Goal: Check status: Check status

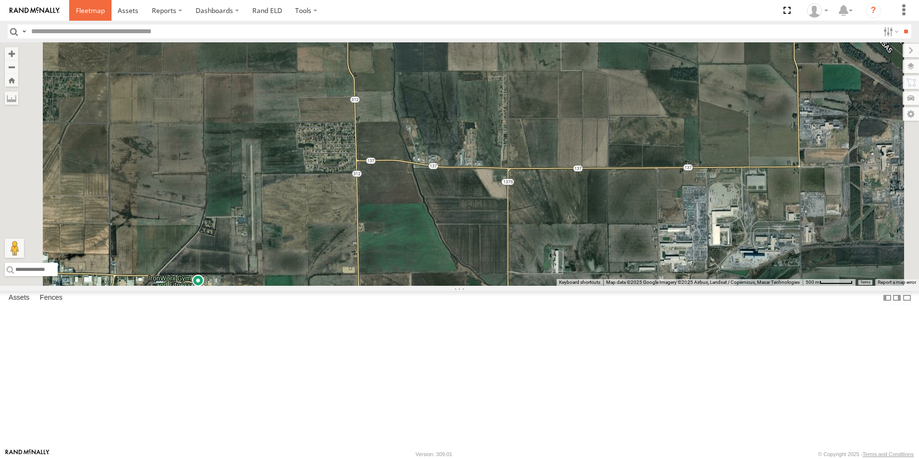
click at [84, 9] on span at bounding box center [90, 10] width 29 height 9
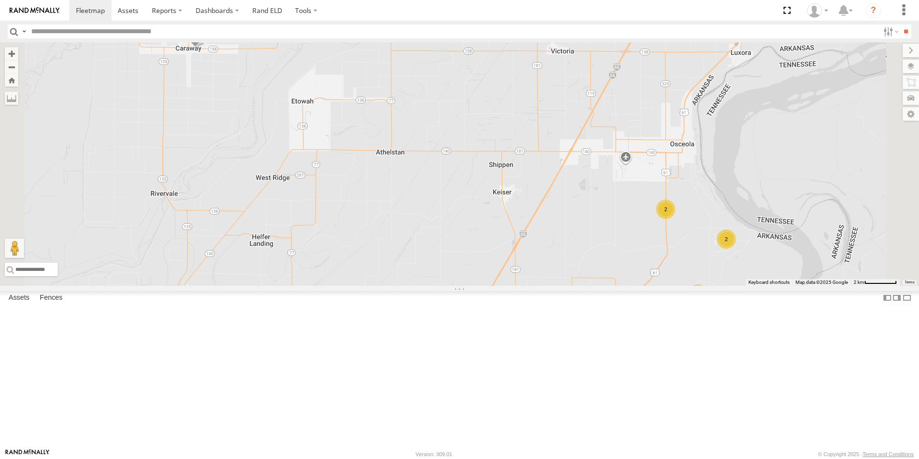
click at [0, 0] on span at bounding box center [0, 0] width 0 height 0
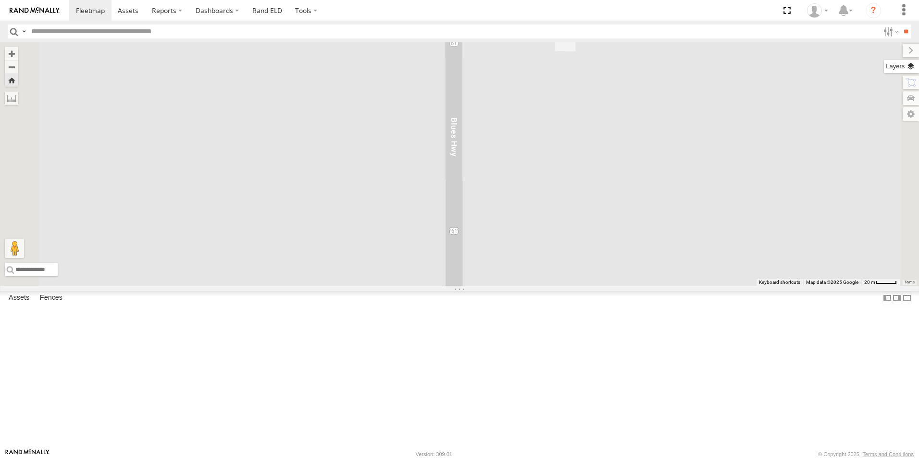
click at [910, 65] on label at bounding box center [901, 66] width 35 height 13
click at [0, 0] on span "Basemaps" at bounding box center [0, 0] width 0 height 0
click at [0, 0] on span "Satellite + Roadmap" at bounding box center [0, 0] width 0 height 0
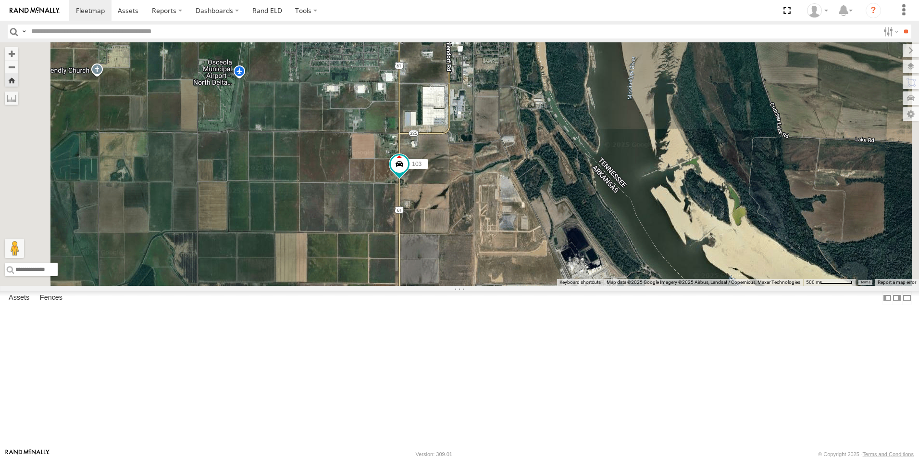
drag, startPoint x: 504, startPoint y: 187, endPoint x: 476, endPoint y: 225, distance: 47.6
click at [477, 226] on div "103" at bounding box center [459, 163] width 919 height 243
click at [0, 0] on span at bounding box center [0, 0] width 0 height 0
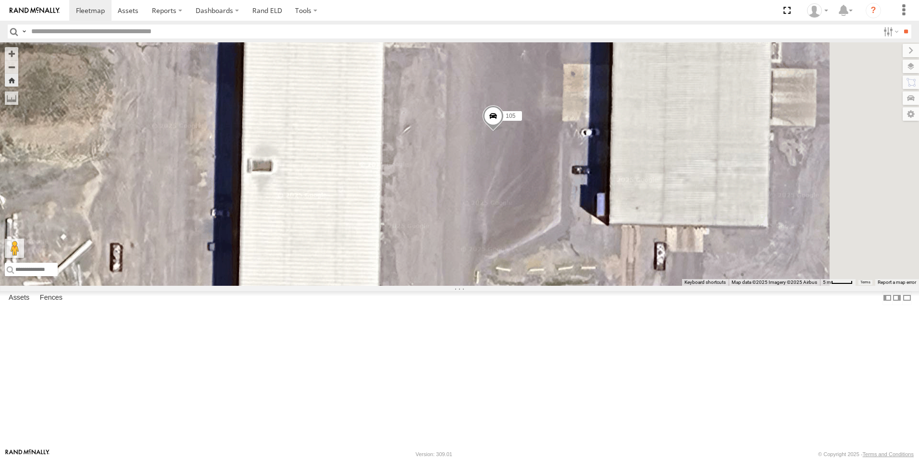
drag, startPoint x: 652, startPoint y: 211, endPoint x: 520, endPoint y: 287, distance: 152.9
click at [520, 286] on div "105" at bounding box center [459, 163] width 919 height 243
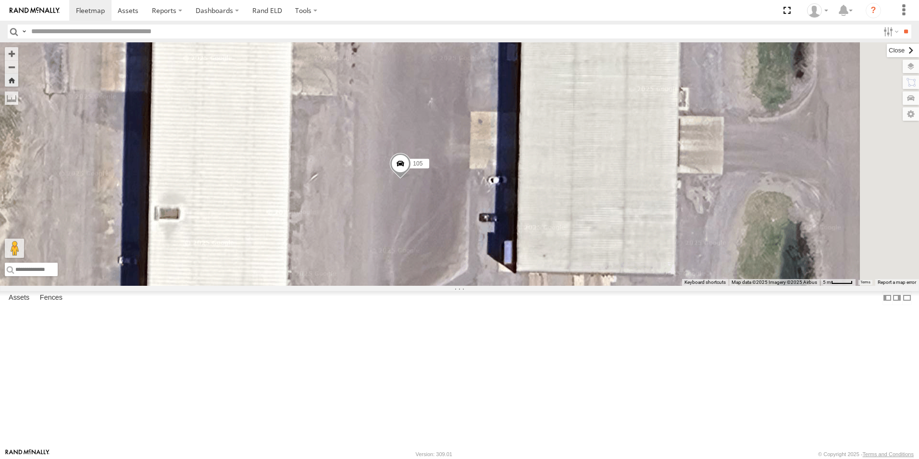
click at [887, 52] on label at bounding box center [903, 50] width 32 height 13
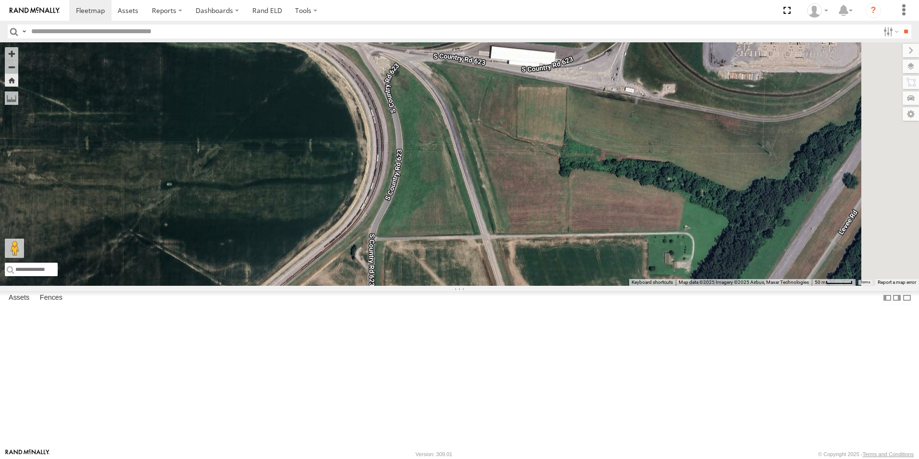
drag, startPoint x: 572, startPoint y: 282, endPoint x: 526, endPoint y: 476, distance: 199.5
click at [526, 458] on html at bounding box center [459, 229] width 919 height 459
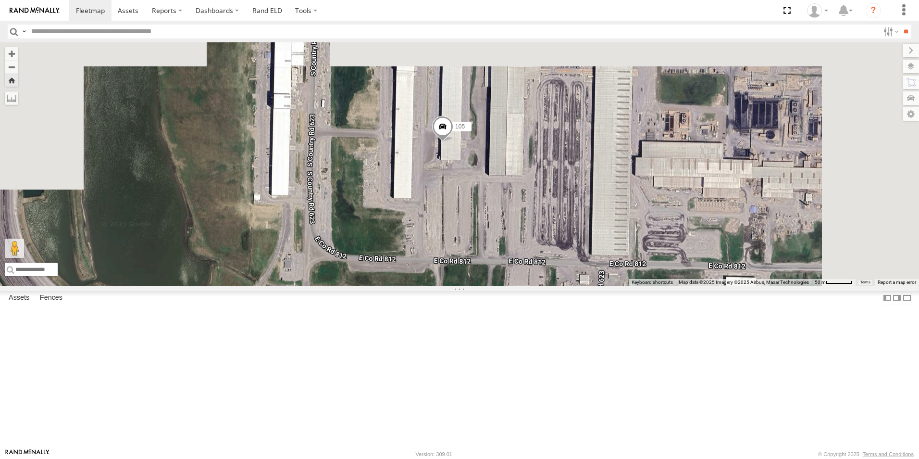
drag, startPoint x: 523, startPoint y: 236, endPoint x: 523, endPoint y: 446, distance: 209.6
click at [522, 286] on div "105 106" at bounding box center [459, 163] width 919 height 243
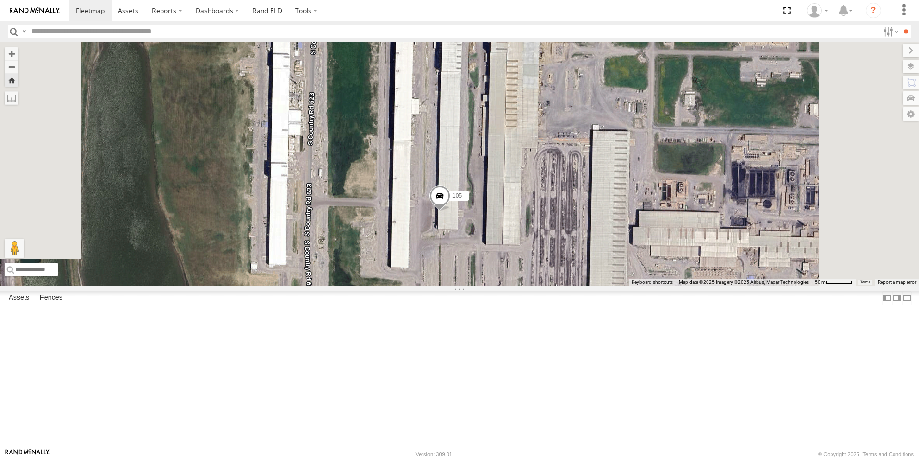
drag, startPoint x: 537, startPoint y: 332, endPoint x: 531, endPoint y: 383, distance: 51.3
click at [531, 286] on div "105 106" at bounding box center [459, 163] width 919 height 243
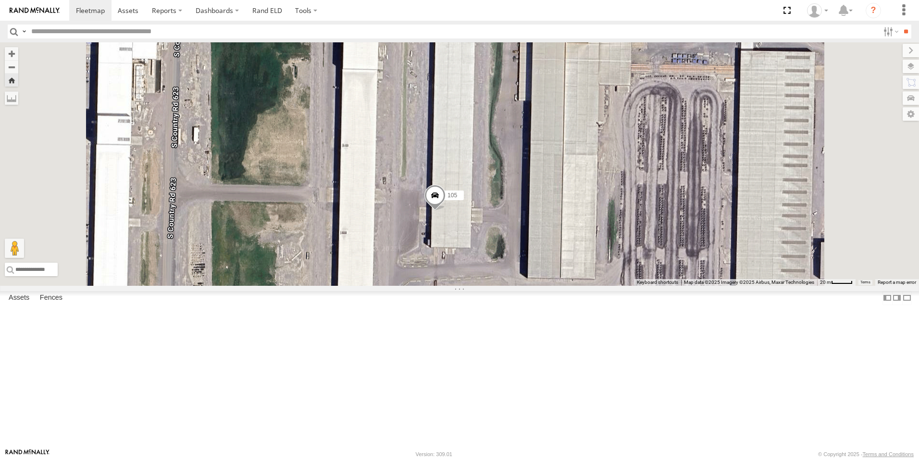
drag, startPoint x: 529, startPoint y: 326, endPoint x: 508, endPoint y: 340, distance: 25.6
click at [508, 286] on div "105 106" at bounding box center [459, 163] width 919 height 243
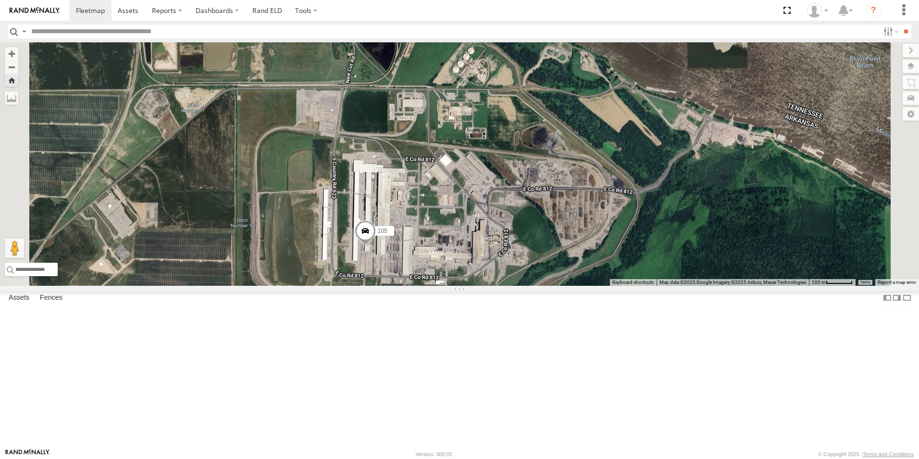
click at [0, 0] on span at bounding box center [0, 0] width 0 height 0
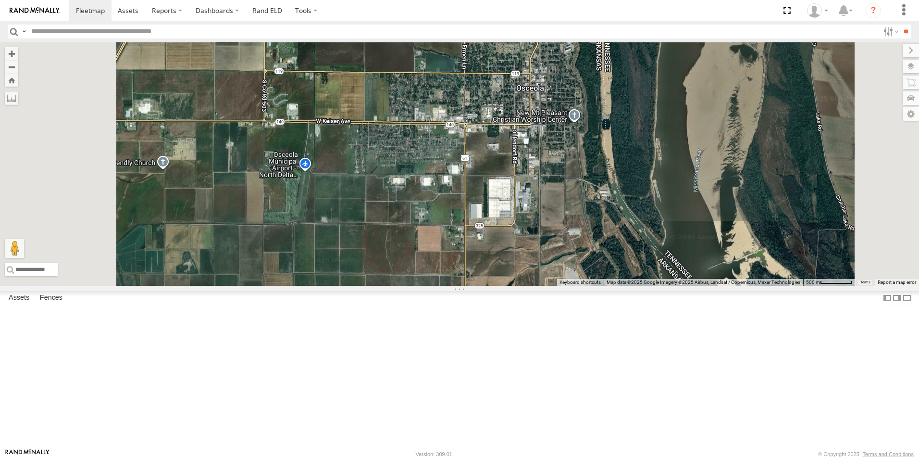
click at [0, 0] on span at bounding box center [0, 0] width 0 height 0
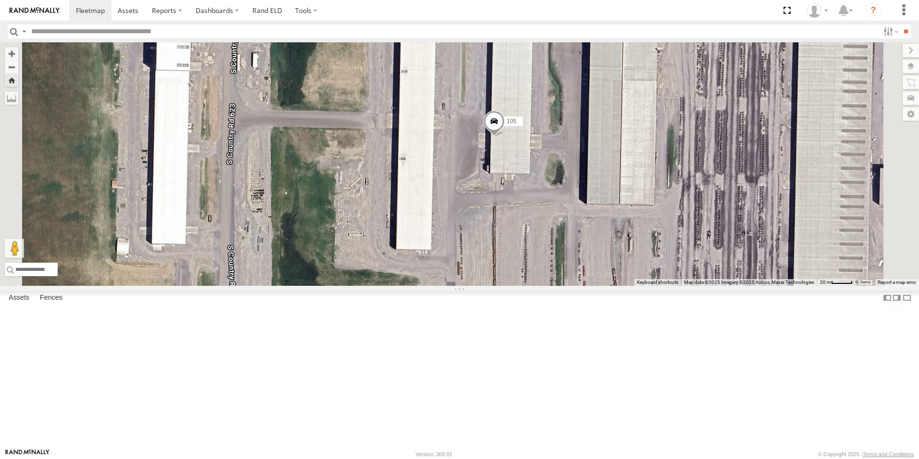
click at [0, 0] on span at bounding box center [0, 0] width 0 height 0
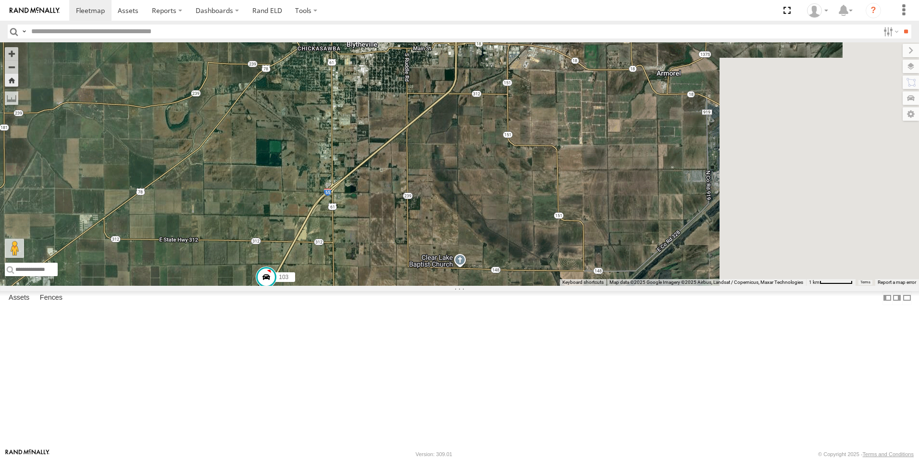
drag, startPoint x: 641, startPoint y: 179, endPoint x: 413, endPoint y: 342, distance: 280.8
click at [415, 286] on div "103" at bounding box center [459, 163] width 919 height 243
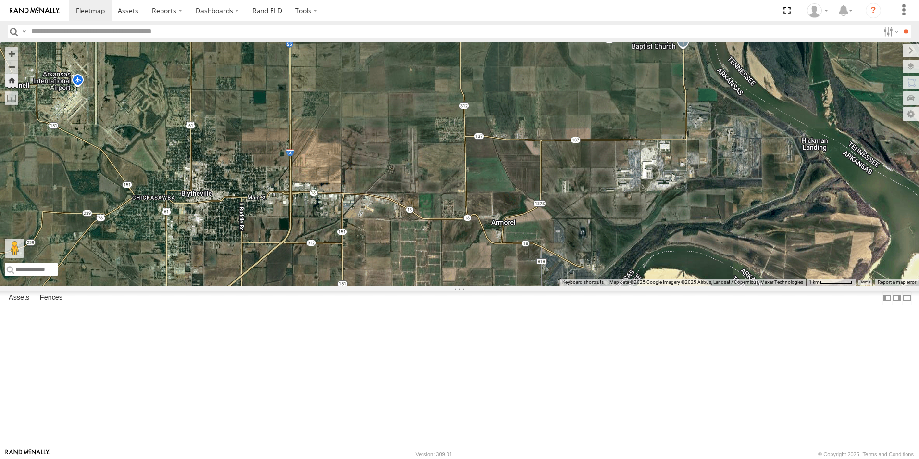
drag, startPoint x: 451, startPoint y: 237, endPoint x: 474, endPoint y: 270, distance: 39.7
click at [474, 270] on div "103" at bounding box center [459, 163] width 919 height 243
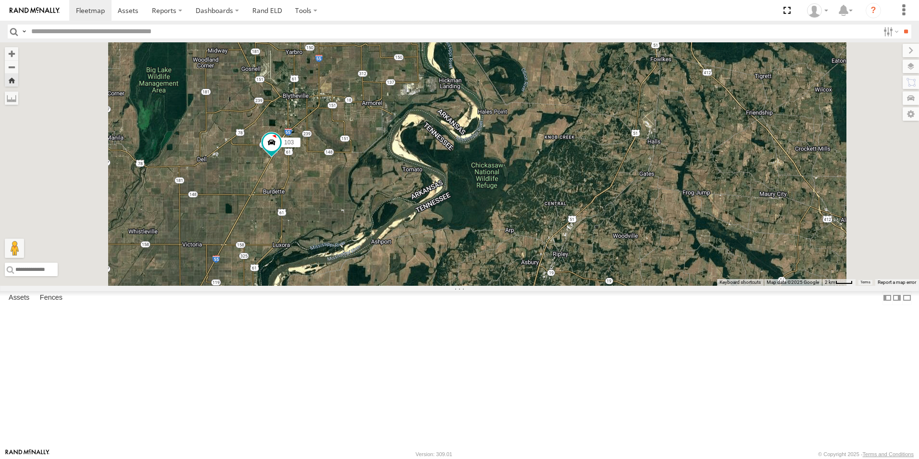
drag, startPoint x: 416, startPoint y: 297, endPoint x: 446, endPoint y: 175, distance: 124.7
click at [446, 175] on div "103" at bounding box center [459, 163] width 919 height 243
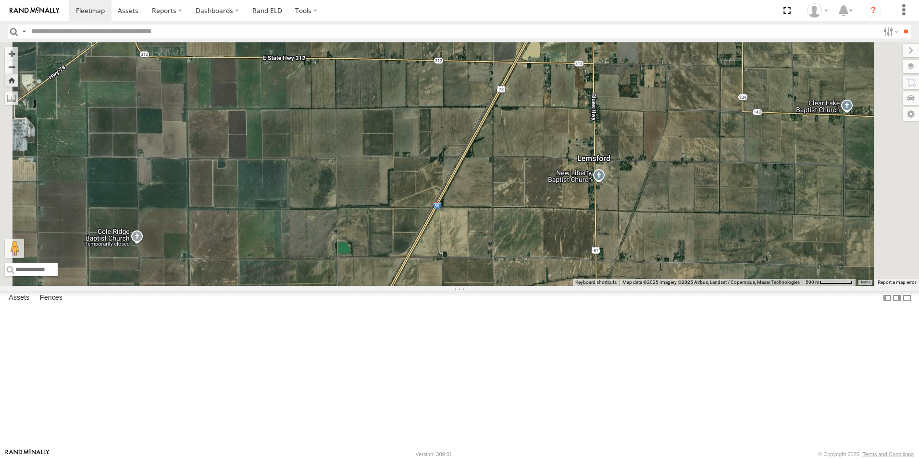
scroll to position [48, 0]
click at [0, 0] on span at bounding box center [0, 0] width 0 height 0
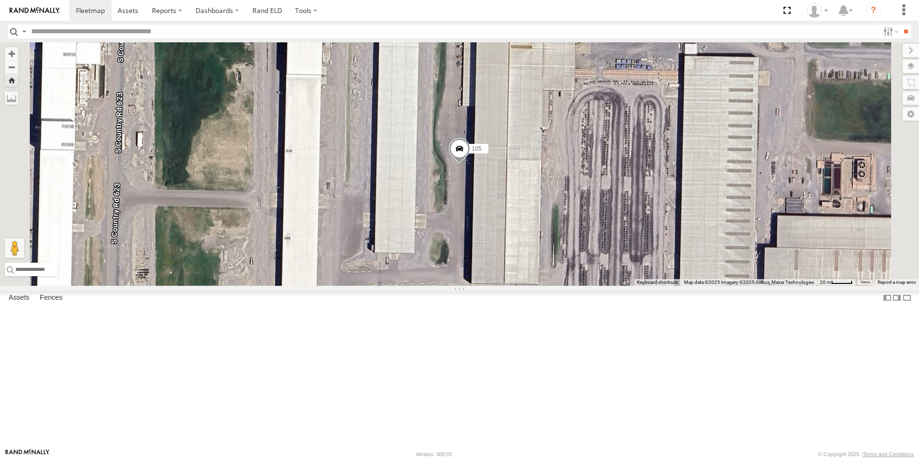
click at [0, 0] on span at bounding box center [0, 0] width 0 height 0
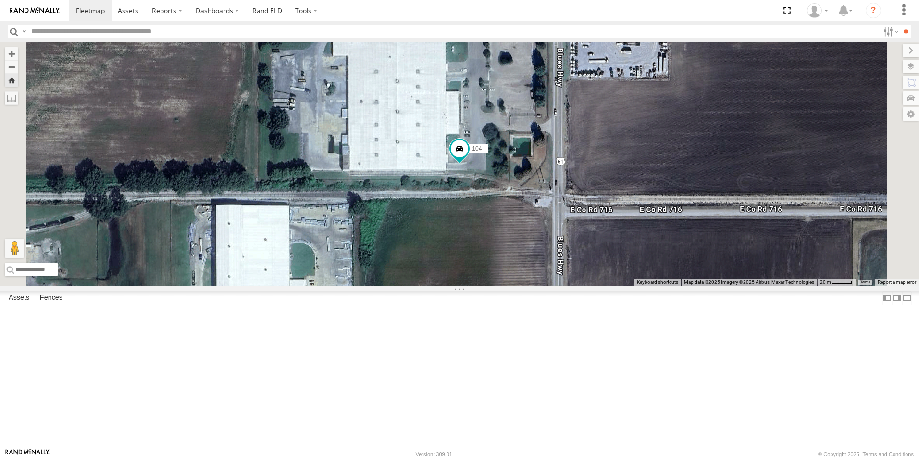
scroll to position [0, 0]
click at [0, 0] on span at bounding box center [0, 0] width 0 height 0
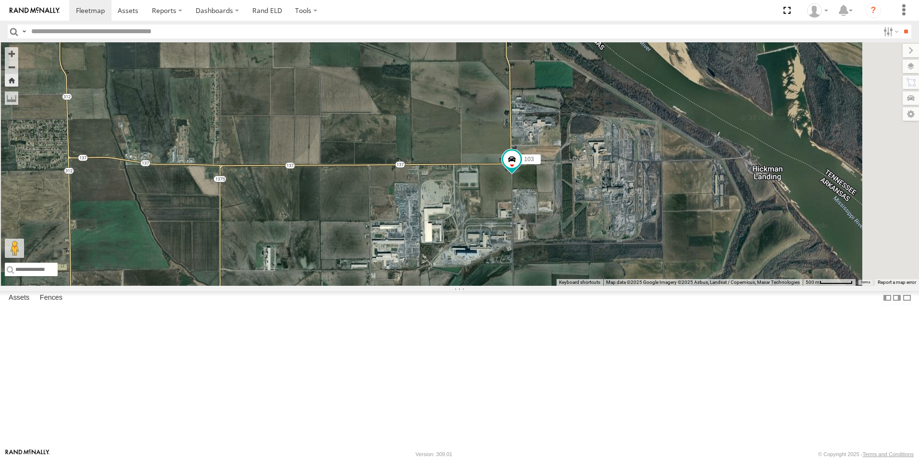
click at [0, 0] on span at bounding box center [0, 0] width 0 height 0
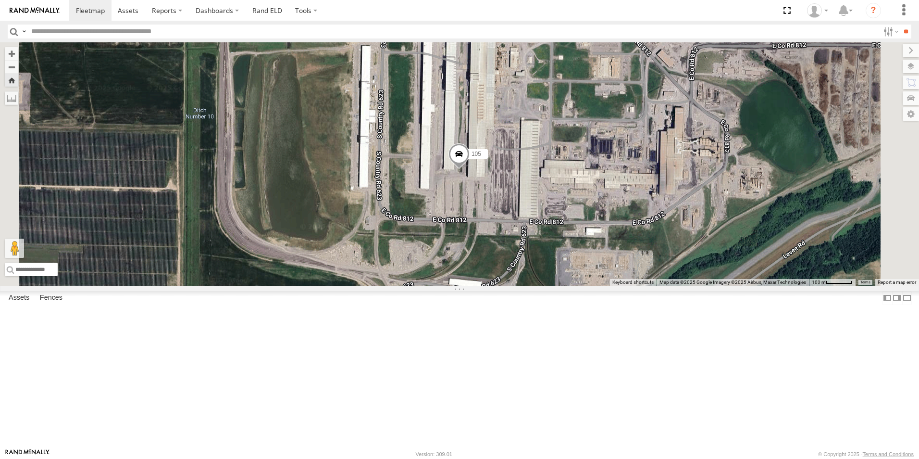
click at [0, 0] on link at bounding box center [0, 0] width 0 height 0
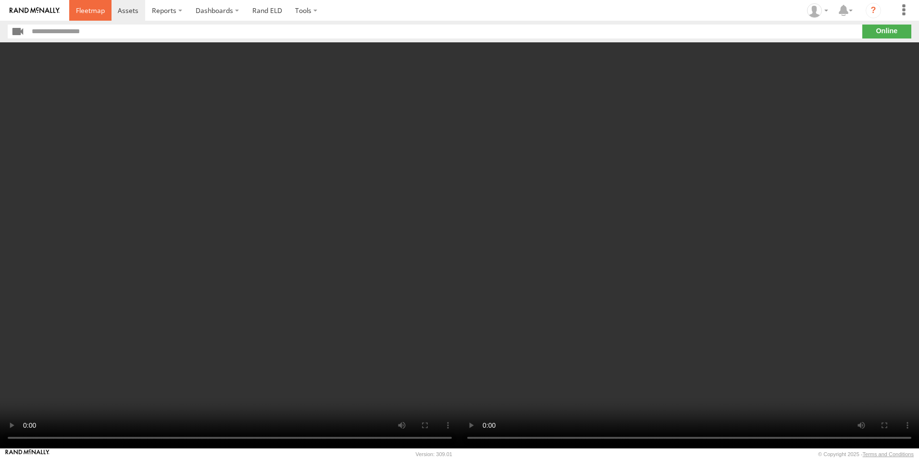
click at [94, 12] on span at bounding box center [90, 10] width 29 height 9
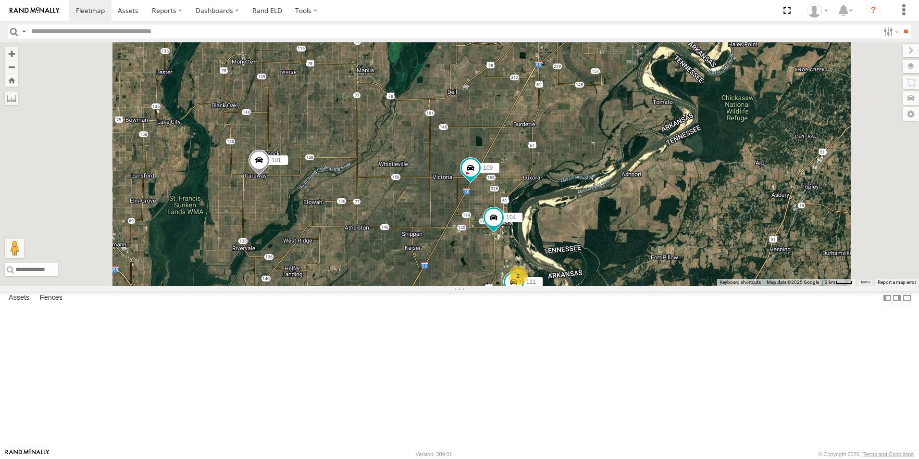
click at [0, 0] on div "104 All Assets S US-61 Osceola 35.6918 -89.98267 Video" at bounding box center [0, 0] width 0 height 0
click at [0, 0] on span at bounding box center [0, 0] width 0 height 0
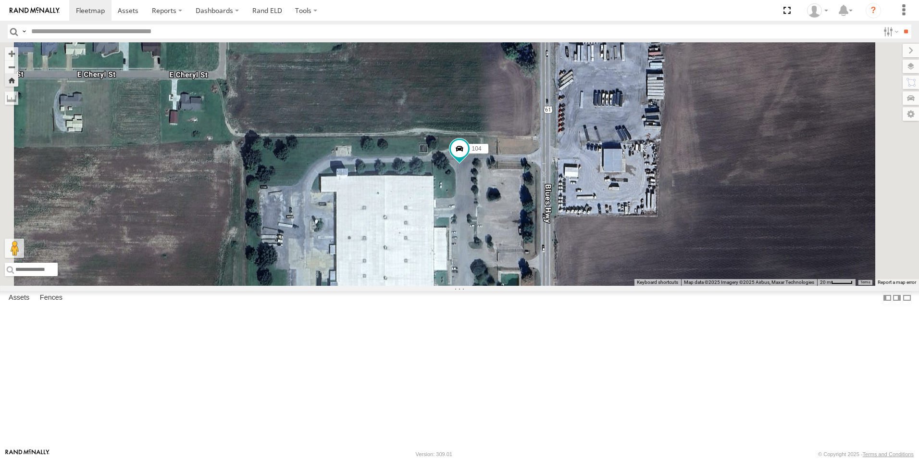
click at [0, 0] on span at bounding box center [0, 0] width 0 height 0
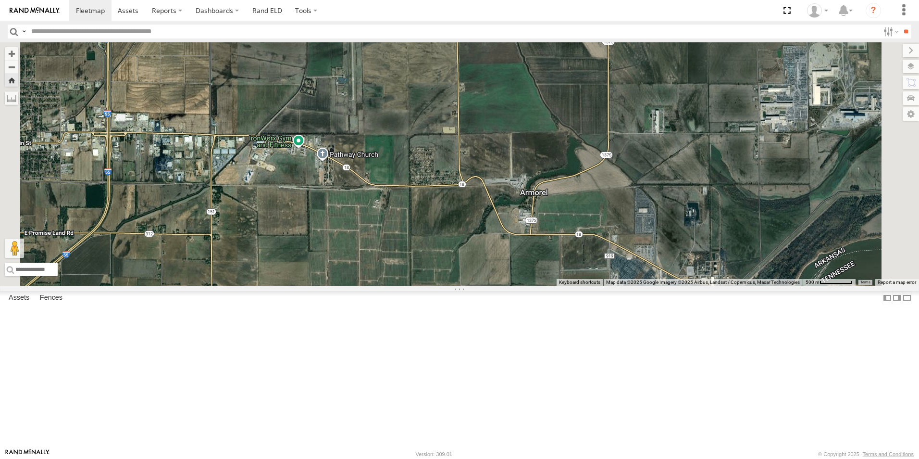
click at [0, 0] on span at bounding box center [0, 0] width 0 height 0
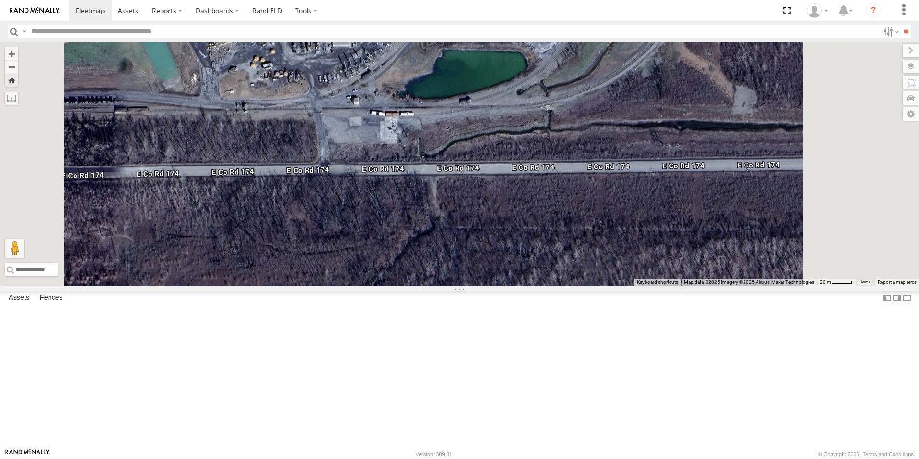
click at [0, 0] on span at bounding box center [0, 0] width 0 height 0
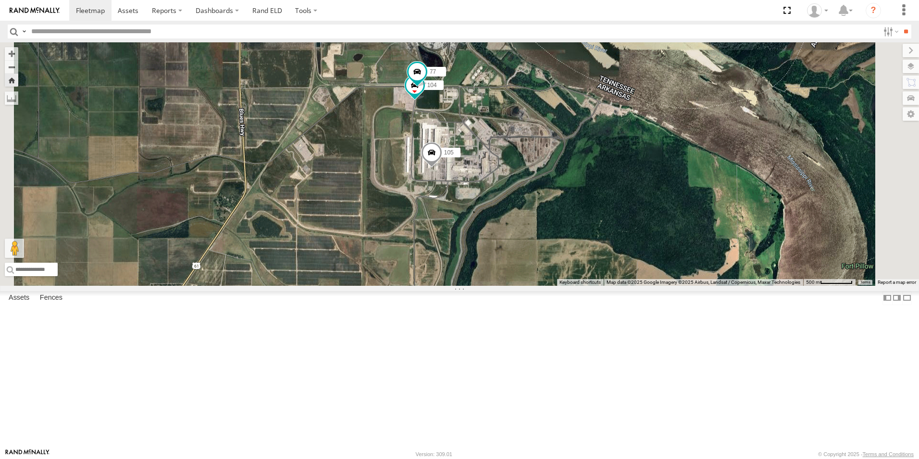
click at [0, 0] on span at bounding box center [0, 0] width 0 height 0
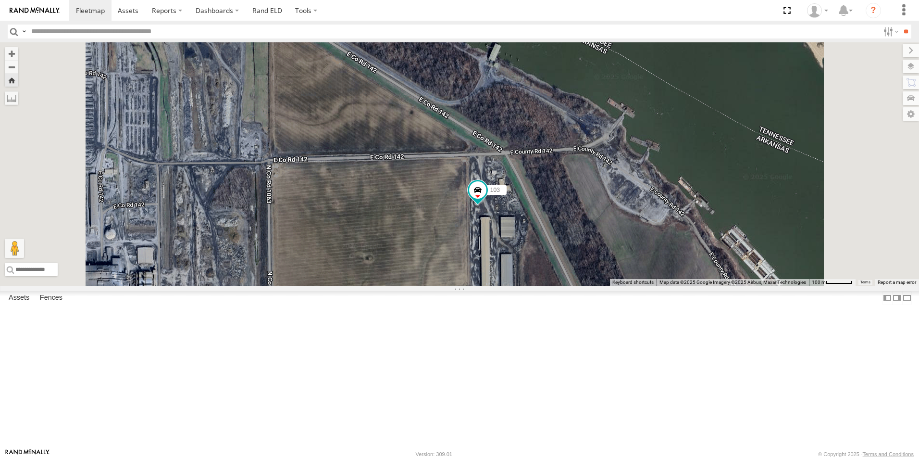
drag, startPoint x: 613, startPoint y: 357, endPoint x: 617, endPoint y: 297, distance: 60.2
click at [617, 286] on div "103" at bounding box center [459, 163] width 919 height 243
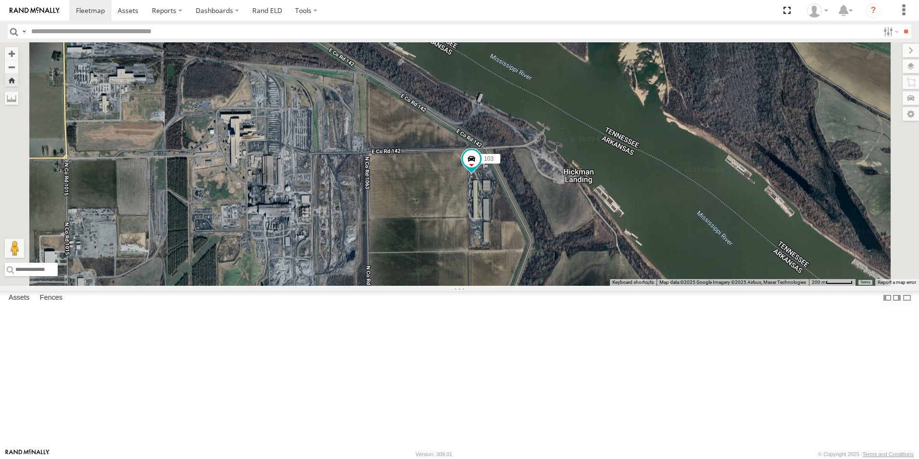
drag, startPoint x: 611, startPoint y: 334, endPoint x: 604, endPoint y: 275, distance: 59.5
click at [604, 276] on div "103" at bounding box center [459, 163] width 919 height 243
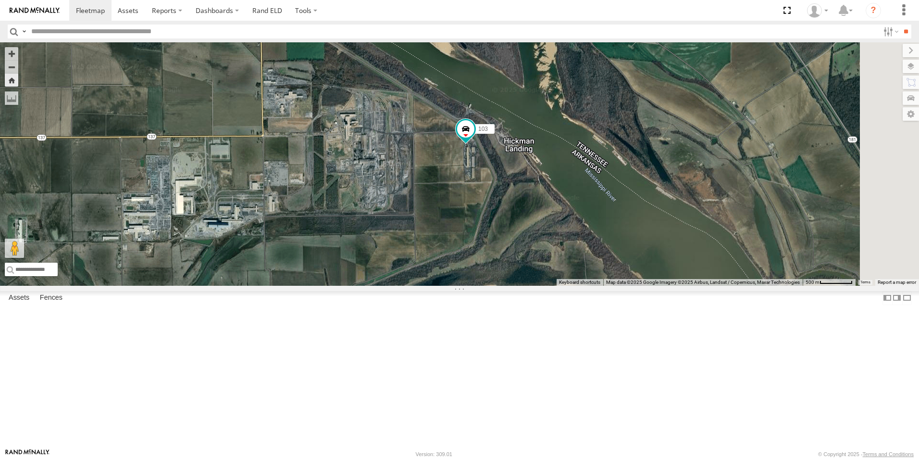
drag, startPoint x: 599, startPoint y: 282, endPoint x: 596, endPoint y: 263, distance: 19.5
click at [596, 263] on div "103" at bounding box center [459, 163] width 919 height 243
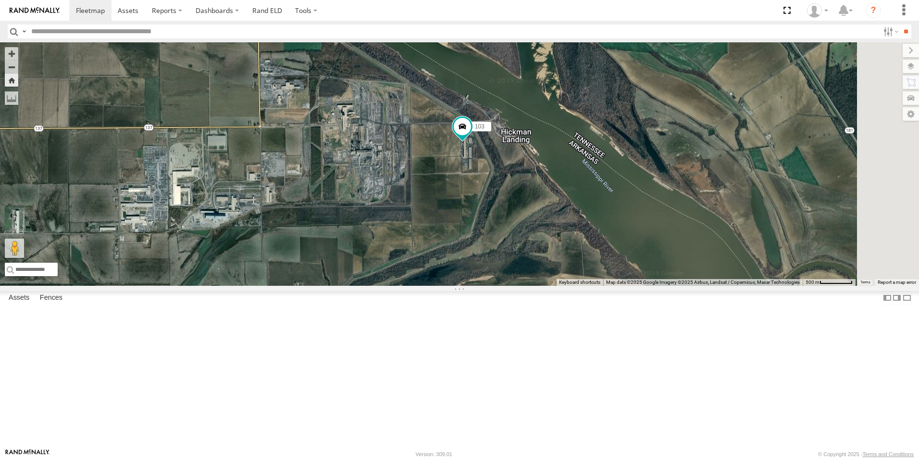
click at [0, 0] on link at bounding box center [0, 0] width 0 height 0
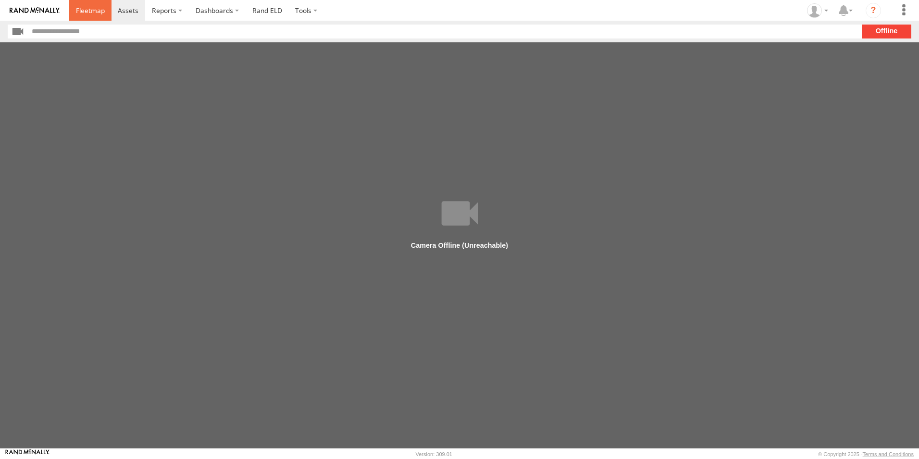
drag, startPoint x: 84, startPoint y: 10, endPoint x: 86, endPoint y: 16, distance: 7.0
click at [84, 11] on span at bounding box center [90, 10] width 29 height 9
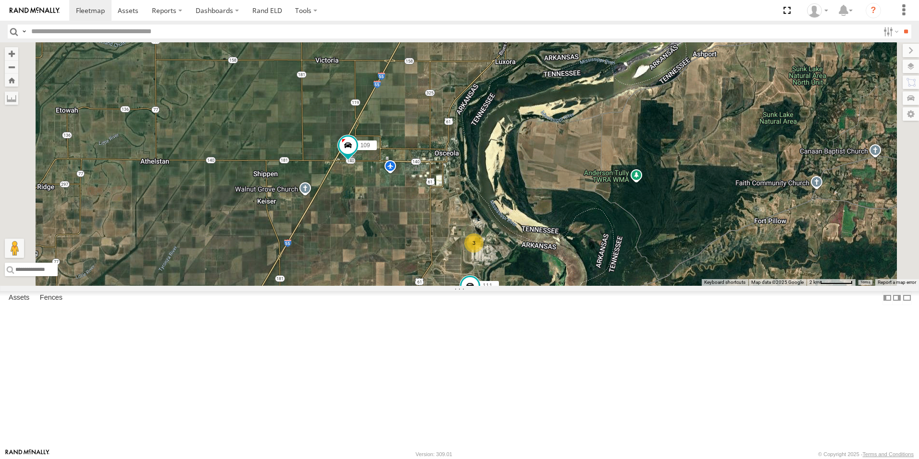
drag, startPoint x: 652, startPoint y: 357, endPoint x: 658, endPoint y: 229, distance: 128.0
click at [658, 229] on div "106 109 101 111 103 3" at bounding box center [459, 163] width 919 height 243
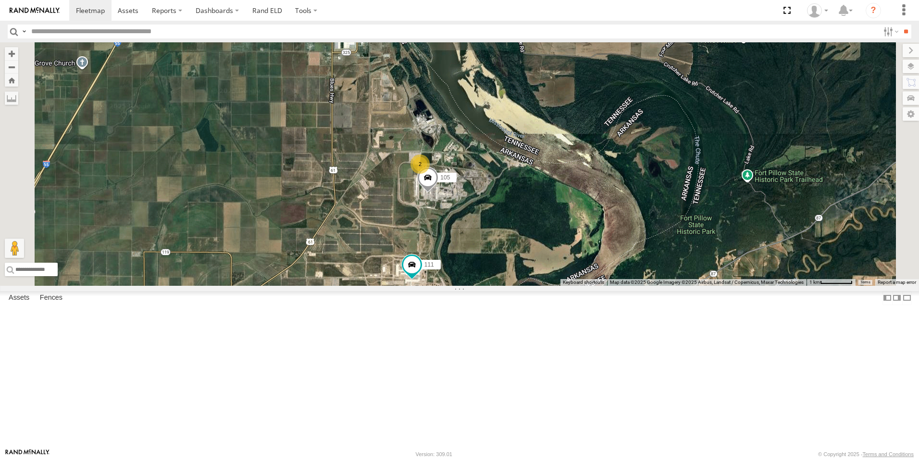
drag, startPoint x: 635, startPoint y: 363, endPoint x: 642, endPoint y: 281, distance: 82.9
click at [641, 283] on div "106 109 101 111 103 2 105" at bounding box center [459, 163] width 919 height 243
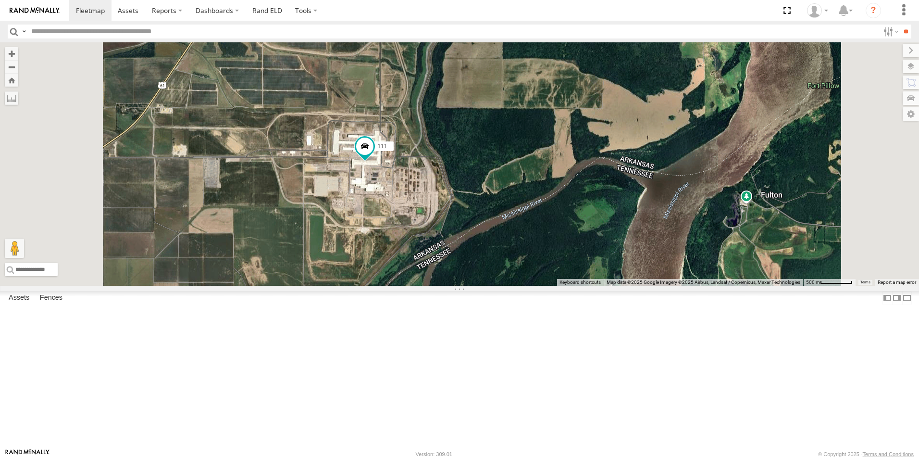
drag, startPoint x: 520, startPoint y: 312, endPoint x: 574, endPoint y: 256, distance: 78.5
click at [574, 256] on div "106 109 101 111 103 105 104" at bounding box center [459, 163] width 919 height 243
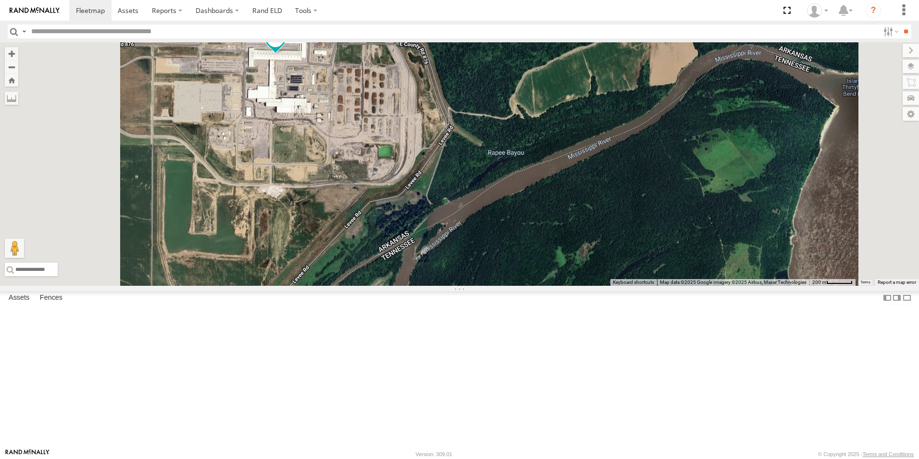
drag, startPoint x: 448, startPoint y: 235, endPoint x: 467, endPoint y: 296, distance: 63.7
click at [464, 286] on div "106 109 101 111 103 105" at bounding box center [459, 163] width 919 height 243
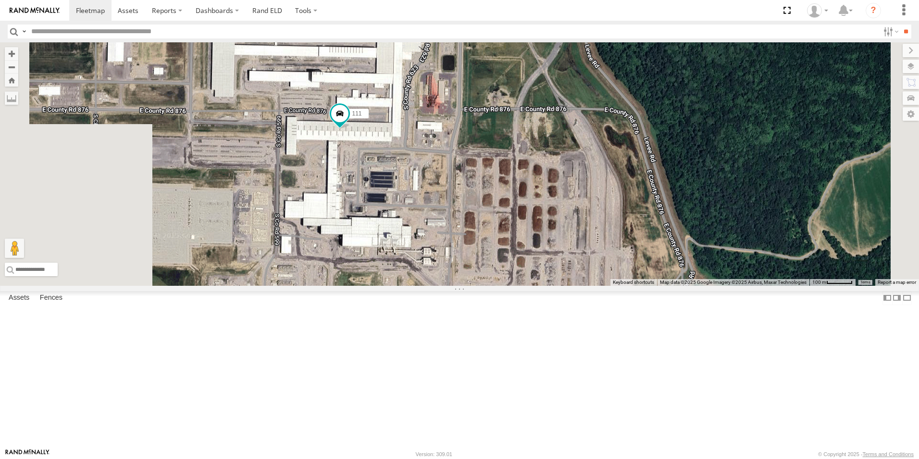
drag, startPoint x: 418, startPoint y: 256, endPoint x: 524, endPoint y: 265, distance: 106.1
click at [524, 265] on div "106 109 101 111 103 105" at bounding box center [459, 163] width 919 height 243
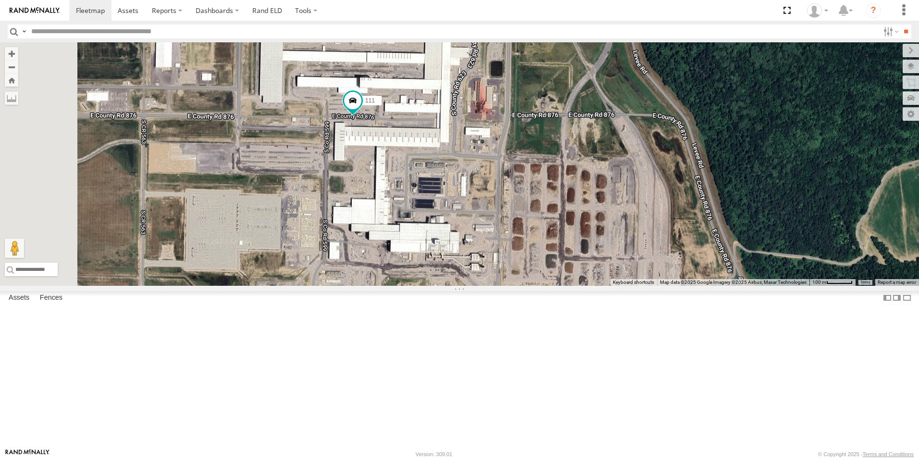
click at [0, 0] on span at bounding box center [0, 0] width 0 height 0
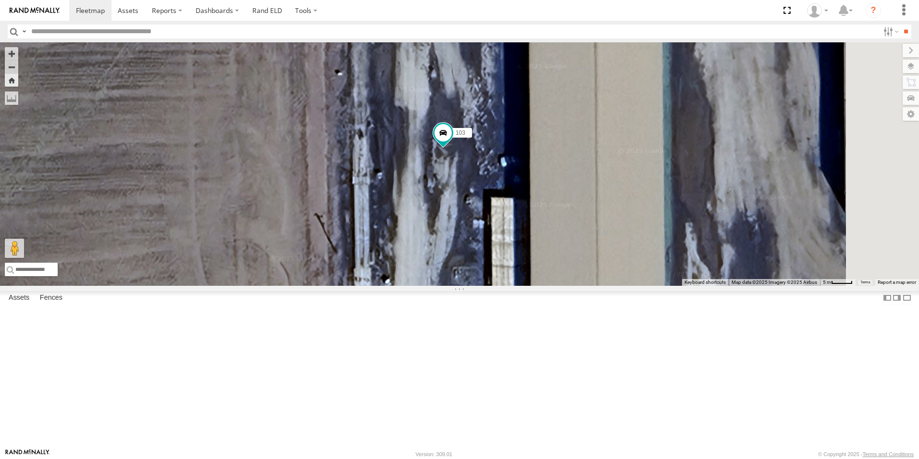
drag, startPoint x: 679, startPoint y: 270, endPoint x: 596, endPoint y: 130, distance: 163.1
click at [597, 131] on div "103" at bounding box center [459, 163] width 919 height 243
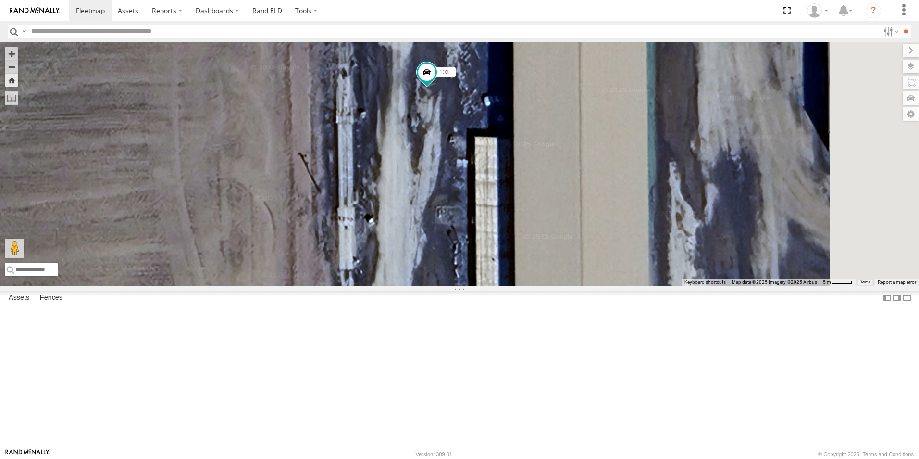
drag, startPoint x: 541, startPoint y: 234, endPoint x: 527, endPoint y: 175, distance: 60.3
click at [527, 175] on div "103" at bounding box center [459, 163] width 919 height 243
click at [0, 0] on link at bounding box center [0, 0] width 0 height 0
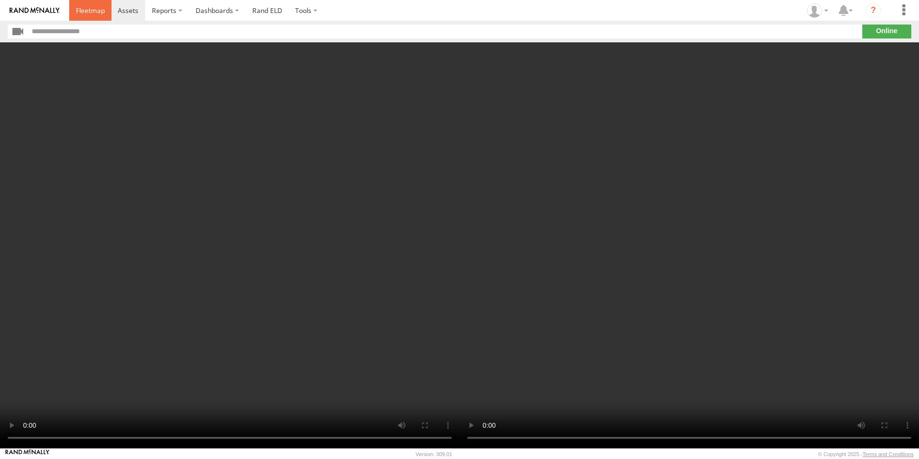
click at [86, 11] on span at bounding box center [90, 10] width 29 height 9
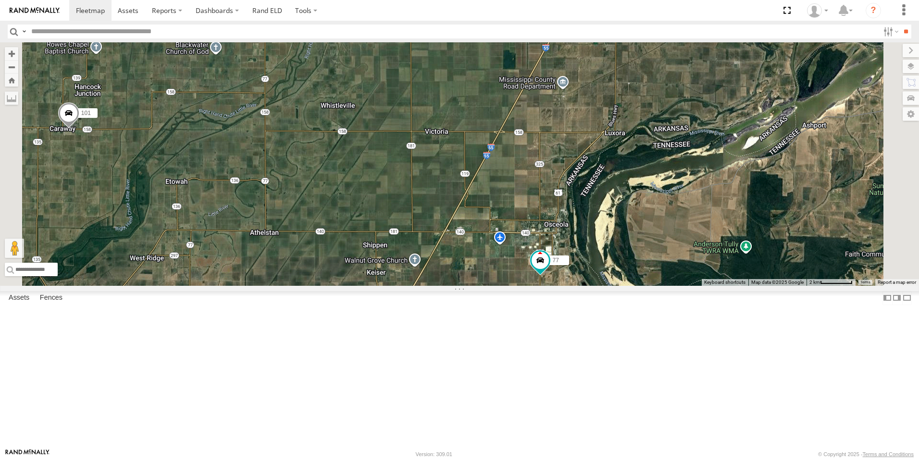
click at [0, 0] on span at bounding box center [0, 0] width 0 height 0
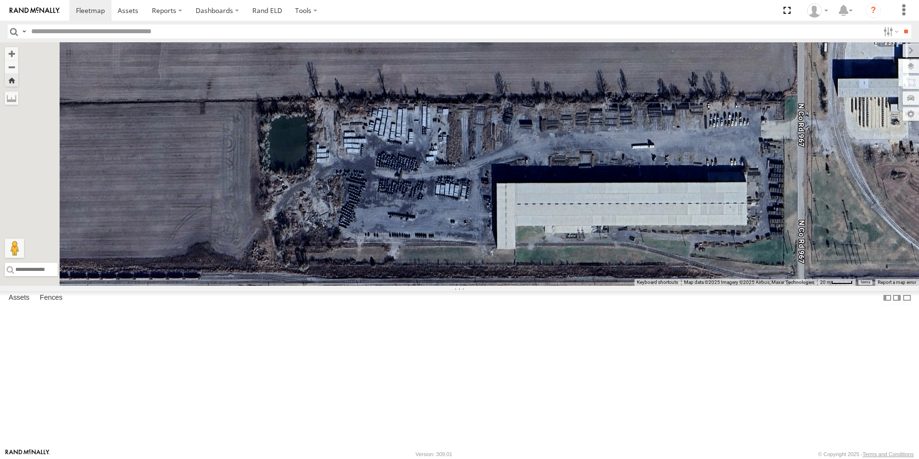
click at [0, 0] on span at bounding box center [0, 0] width 0 height 0
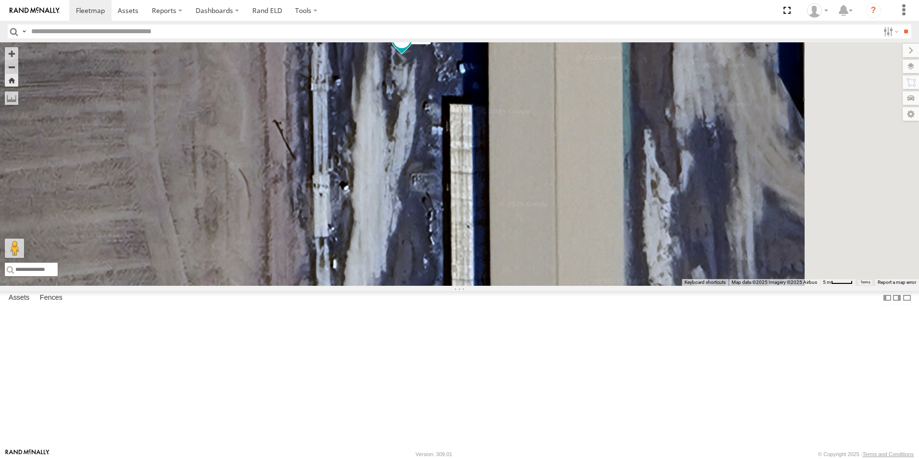
drag, startPoint x: 591, startPoint y: 256, endPoint x: 502, endPoint y: 60, distance: 215.1
click at [502, 60] on div "103" at bounding box center [459, 163] width 919 height 243
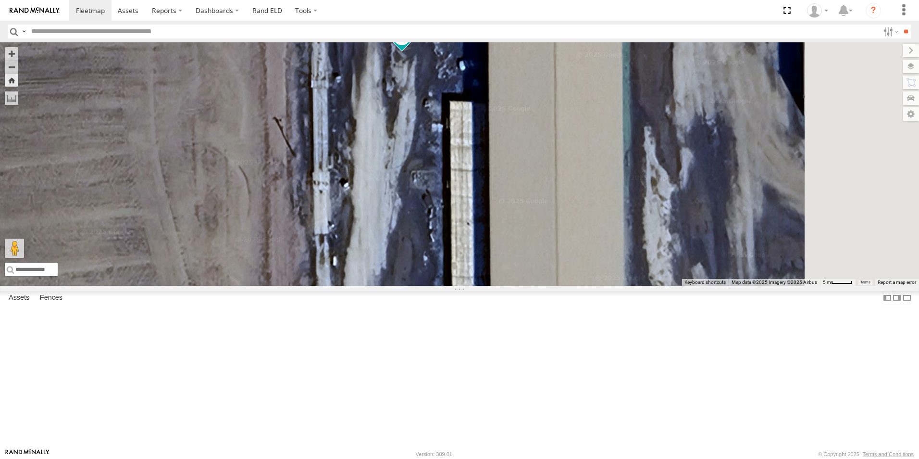
click at [0, 0] on span at bounding box center [0, 0] width 0 height 0
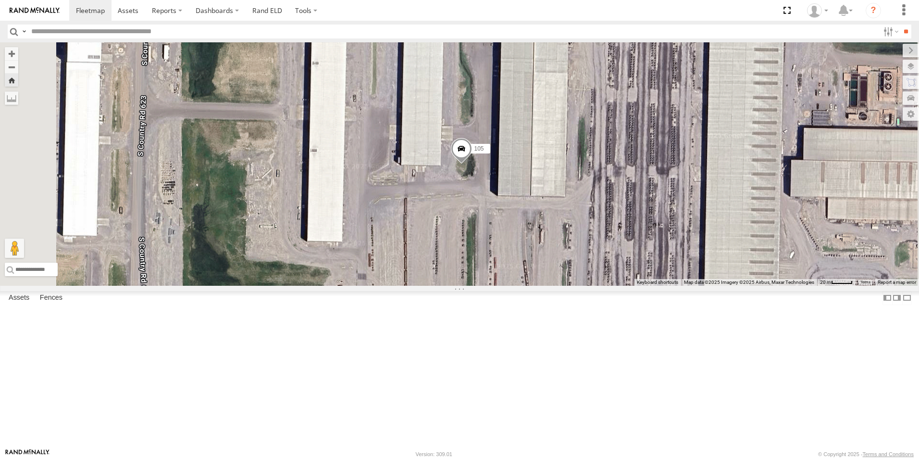
click at [0, 0] on link at bounding box center [0, 0] width 0 height 0
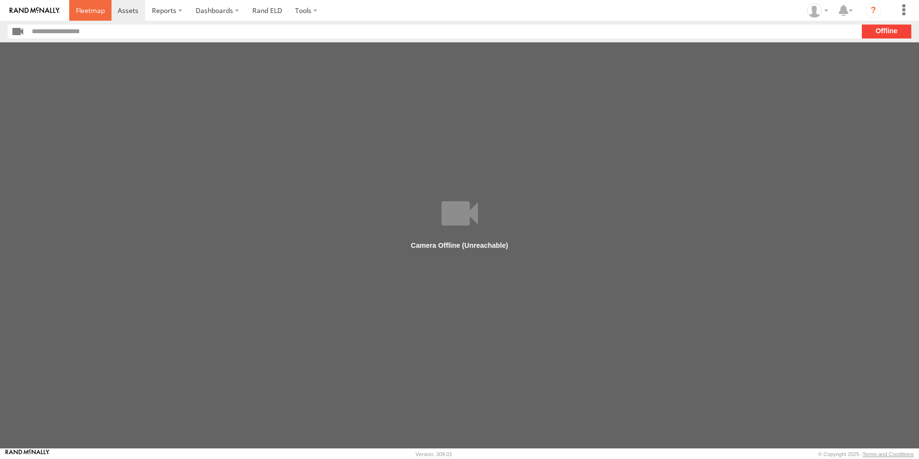
click at [96, 7] on span at bounding box center [90, 10] width 29 height 9
